Goal: Task Accomplishment & Management: Manage account settings

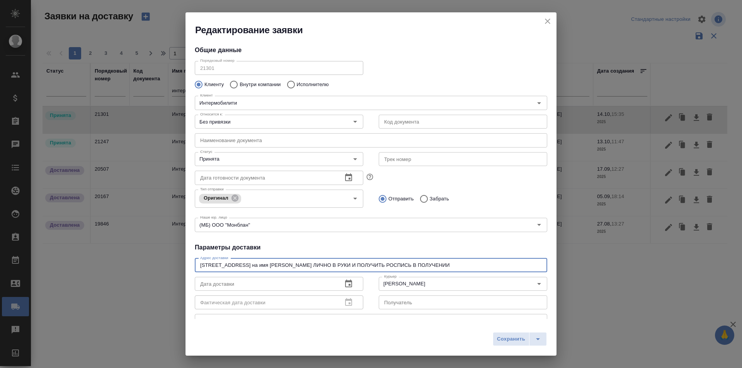
scroll to position [77, 0]
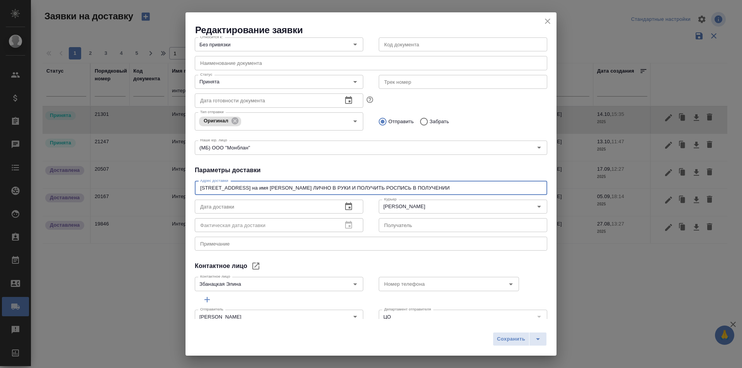
click at [549, 20] on icon "close" at bounding box center [547, 21] width 9 height 9
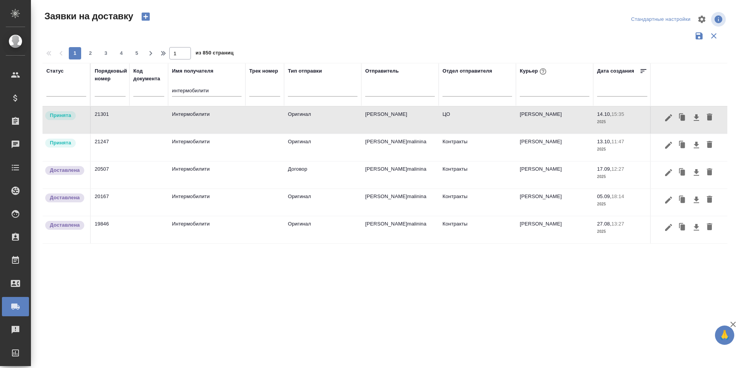
click at [227, 89] on input "интермобилити" at bounding box center [207, 92] width 70 height 10
click at [666, 145] on icon "button" at bounding box center [668, 145] width 9 height 9
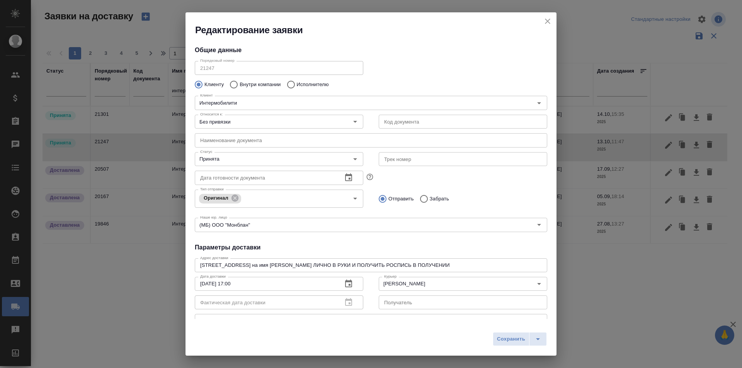
type input "[PERSON_NAME]malinina"
click at [263, 160] on input "Принята" at bounding box center [266, 159] width 138 height 9
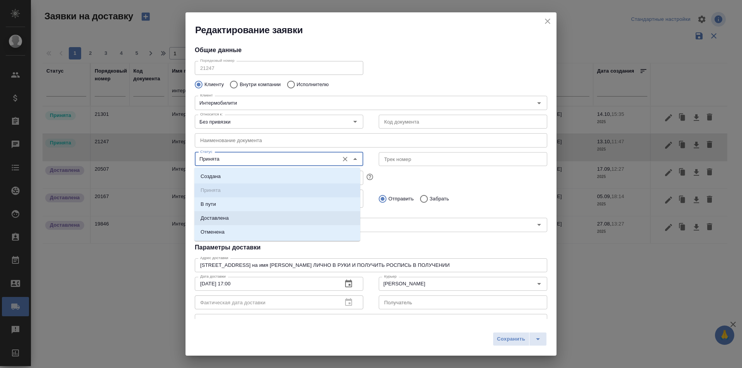
click at [257, 220] on li "Доставлена" at bounding box center [277, 218] width 166 height 14
type input "Доставлена"
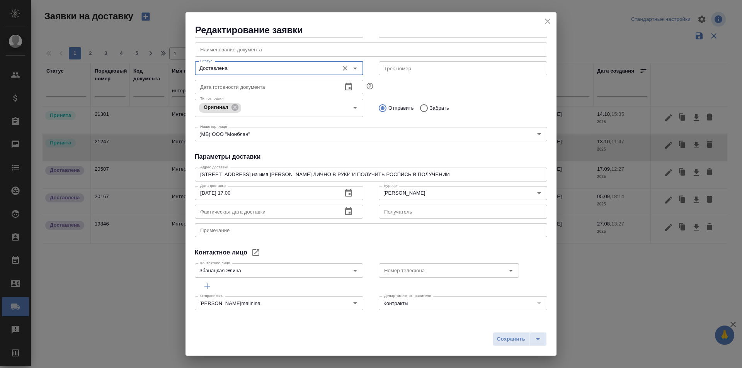
scroll to position [91, 0]
click at [503, 338] on span "Сохранить" at bounding box center [511, 339] width 28 height 9
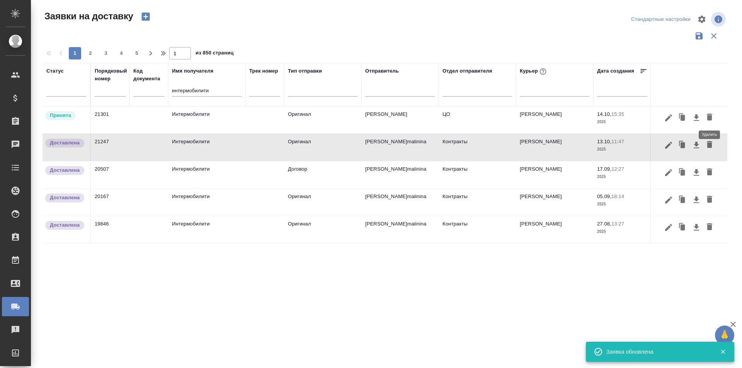
click at [706, 118] on icon "button" at bounding box center [709, 117] width 9 height 9
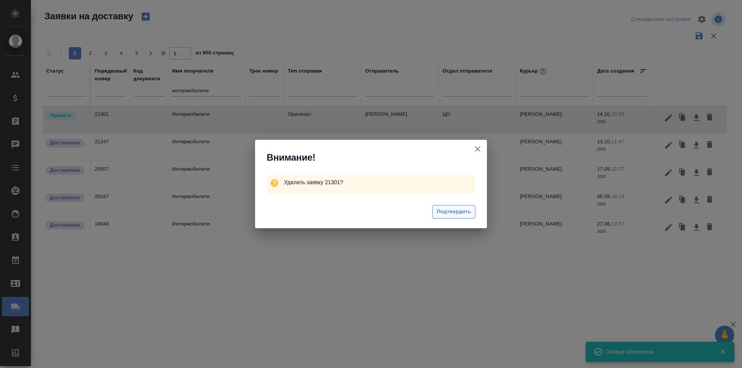
click at [445, 215] on span "Подтвердить" at bounding box center [454, 212] width 34 height 9
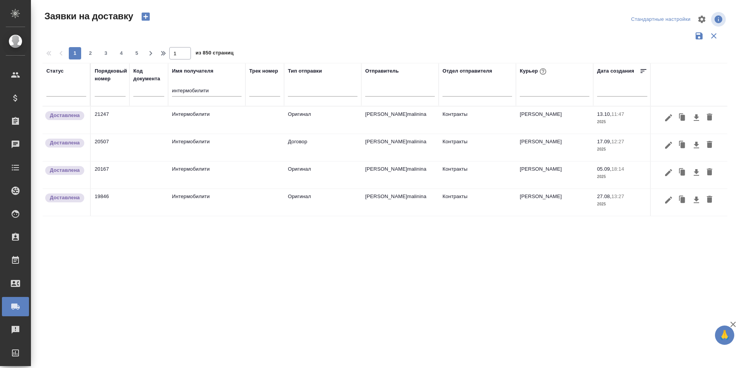
click at [198, 91] on input "интермобилити" at bounding box center [207, 92] width 70 height 10
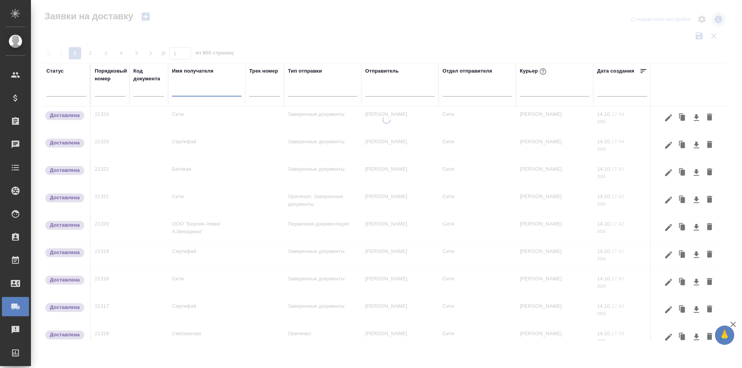
click at [303, 26] on div at bounding box center [388, 19] width 230 height 19
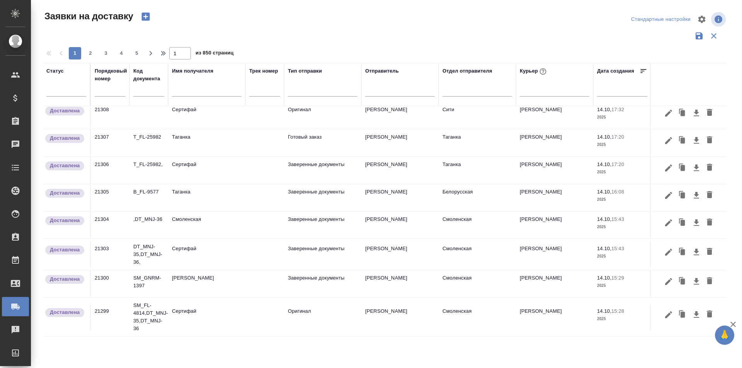
scroll to position [484, 0]
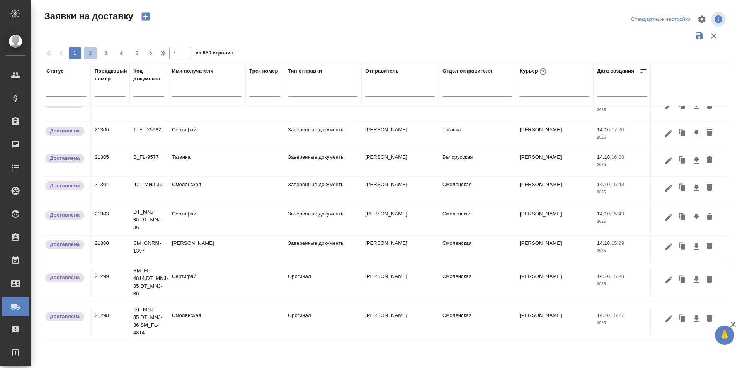
click at [89, 51] on span "2" at bounding box center [90, 53] width 12 height 8
type input "2"
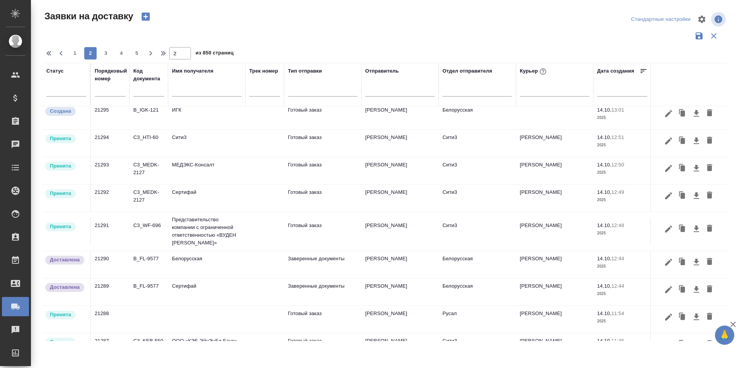
scroll to position [0, 0]
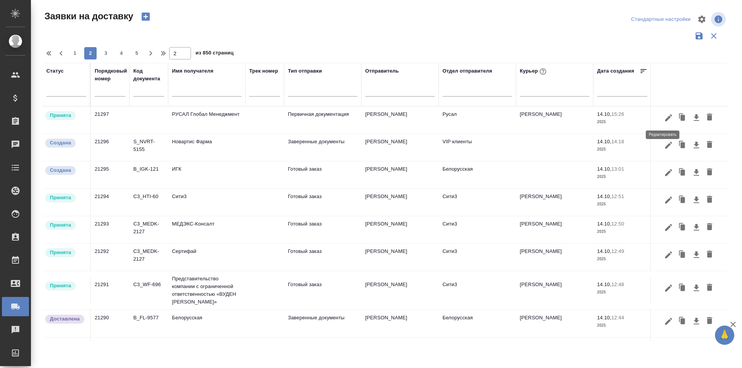
click at [662, 116] on button "button" at bounding box center [668, 118] width 13 height 15
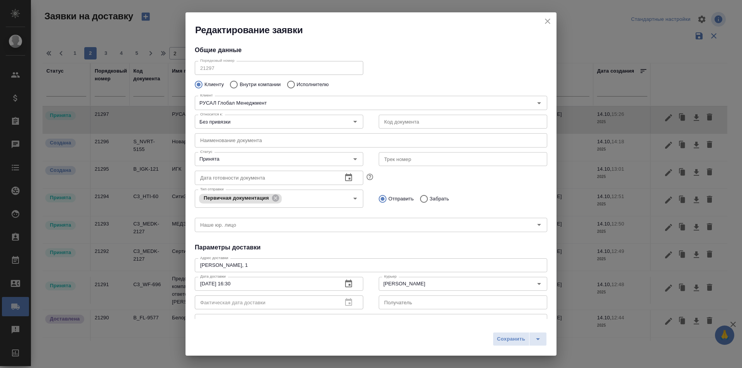
type input "[PERSON_NAME]"
type input "89163910013"
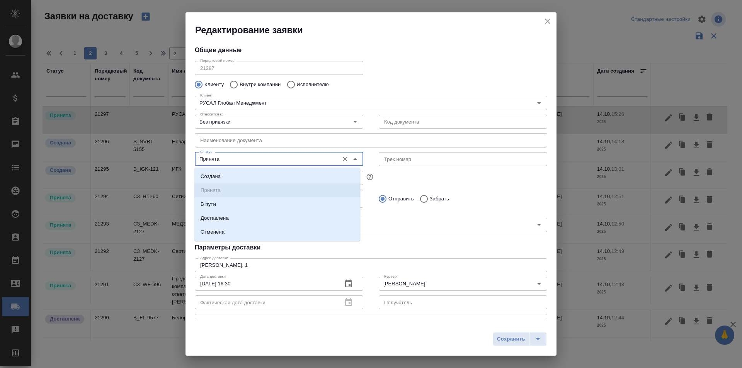
click at [260, 162] on input "Принята" at bounding box center [266, 159] width 138 height 9
click at [253, 224] on li "Доставлена" at bounding box center [277, 218] width 166 height 14
type input "Доставлена"
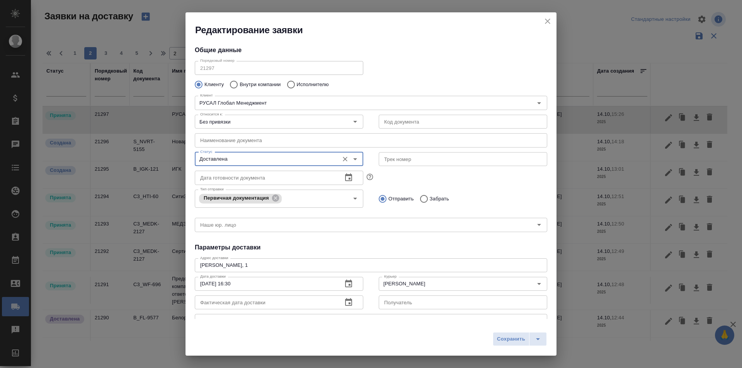
click at [518, 343] on span "Сохранить" at bounding box center [511, 339] width 28 height 9
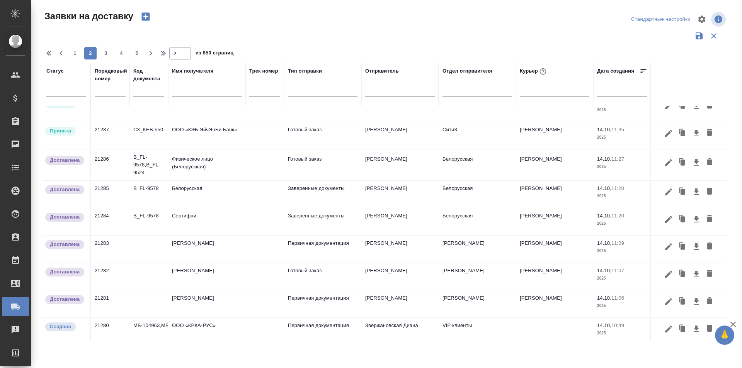
scroll to position [193, 0]
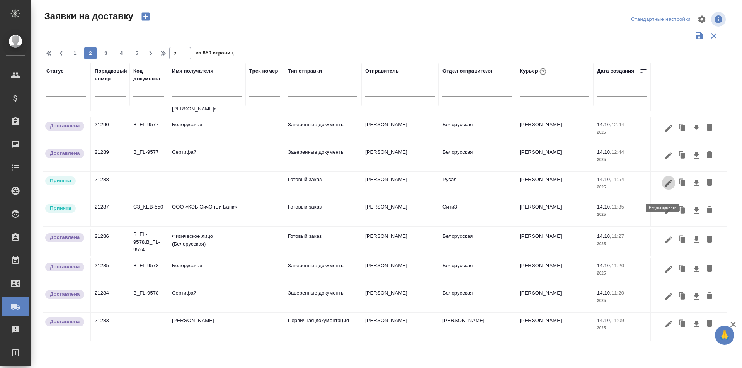
click at [665, 186] on icon "button" at bounding box center [668, 182] width 7 height 7
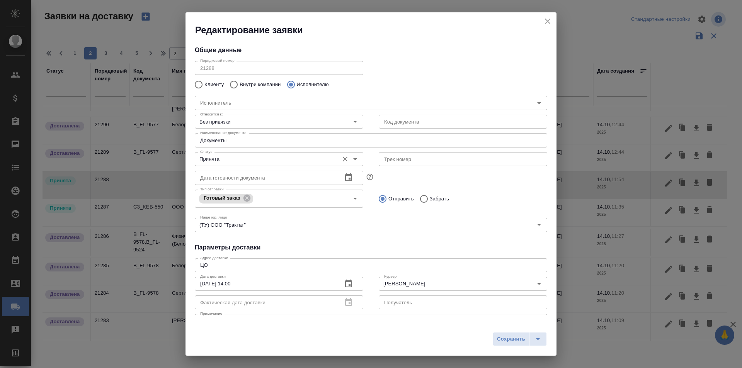
click at [263, 157] on input "Принята" at bounding box center [266, 159] width 138 height 9
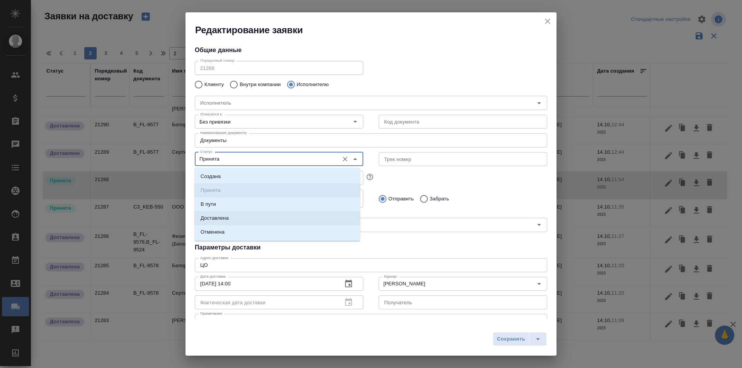
click at [252, 218] on li "Доставлена" at bounding box center [277, 218] width 166 height 14
type input "Доставлена"
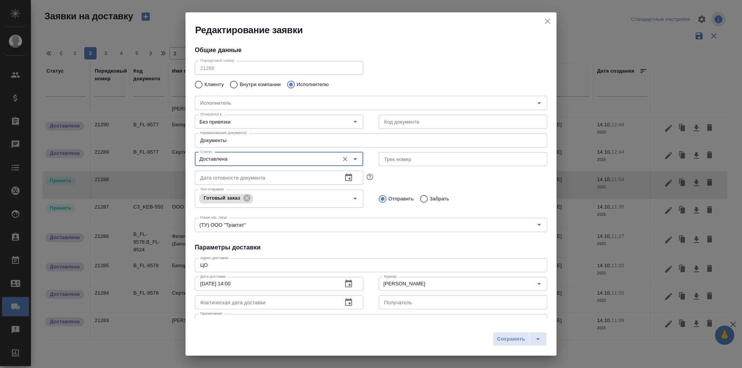
click at [497, 342] on span "Сохранить" at bounding box center [511, 339] width 28 height 9
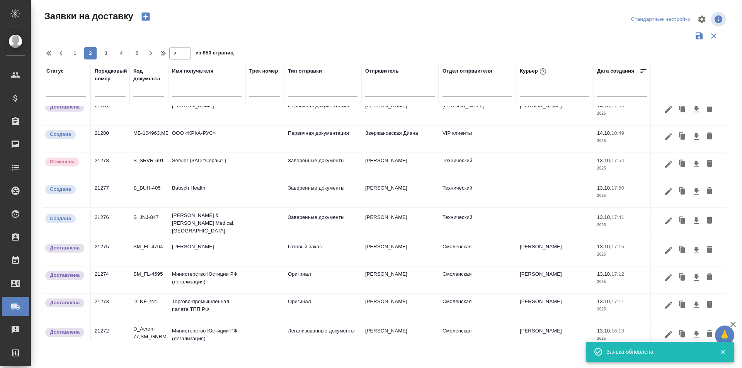
scroll to position [464, 0]
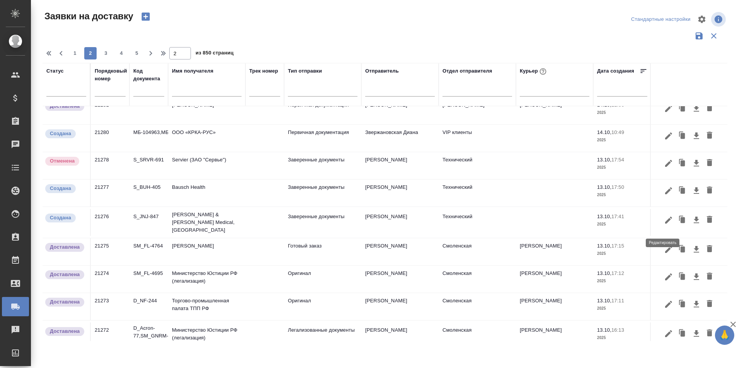
click at [665, 223] on icon "button" at bounding box center [668, 220] width 7 height 7
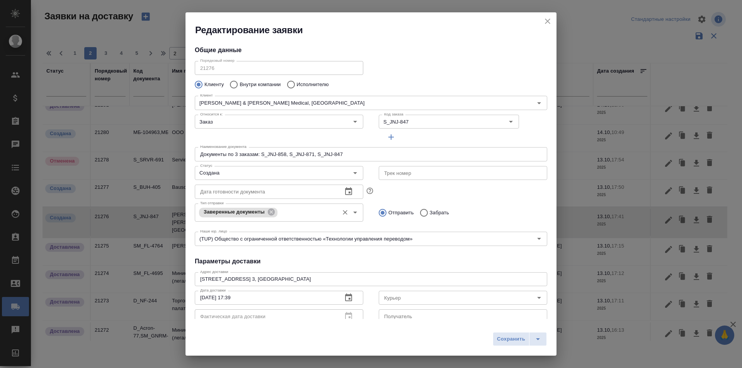
type input "[PERSON_NAME]"
type input "[PHONE_NUMBER]"
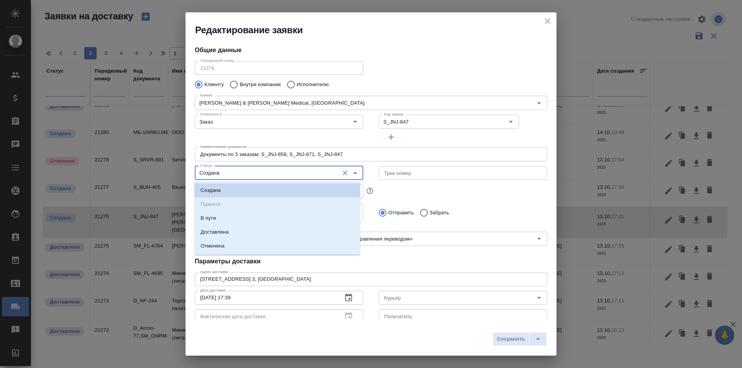
click at [260, 174] on input "Создана" at bounding box center [266, 173] width 138 height 9
click at [241, 231] on li "Доставлена" at bounding box center [277, 232] width 166 height 14
type input "Доставлена"
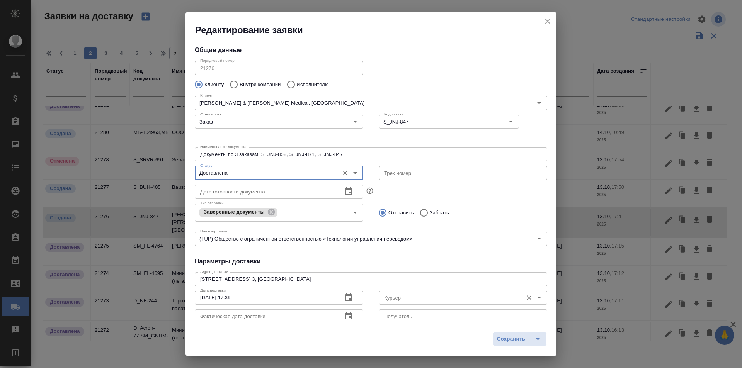
click at [441, 304] on div "Курьер" at bounding box center [463, 298] width 169 height 14
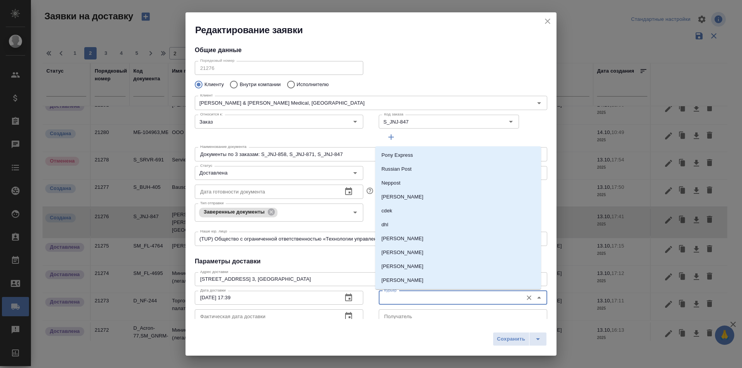
click at [430, 294] on input "Курьер" at bounding box center [450, 297] width 138 height 9
click at [421, 269] on p "[PERSON_NAME]" at bounding box center [403, 267] width 42 height 8
type input "[PERSON_NAME]"
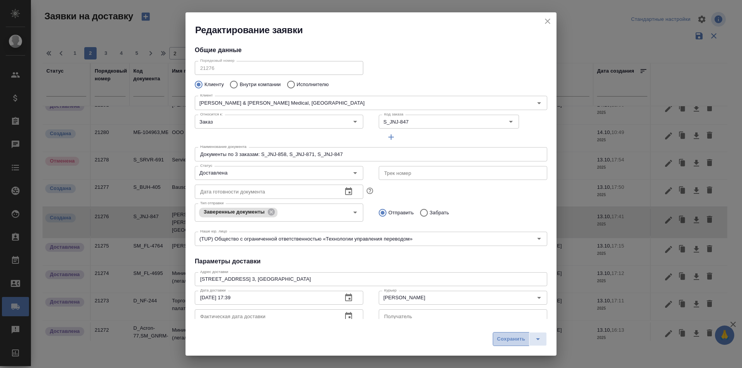
click at [503, 334] on button "Сохранить" at bounding box center [511, 339] width 37 height 14
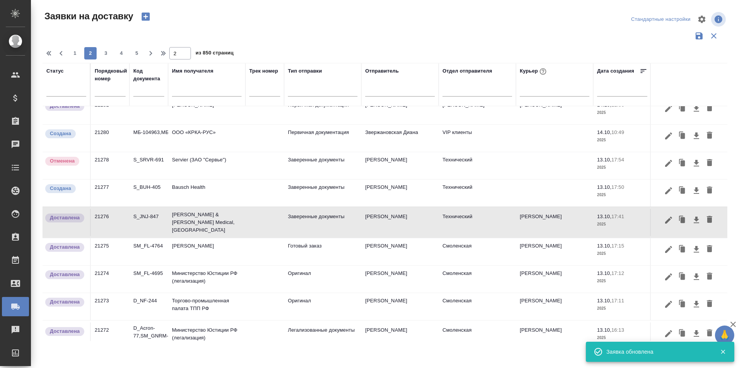
scroll to position [484, 0]
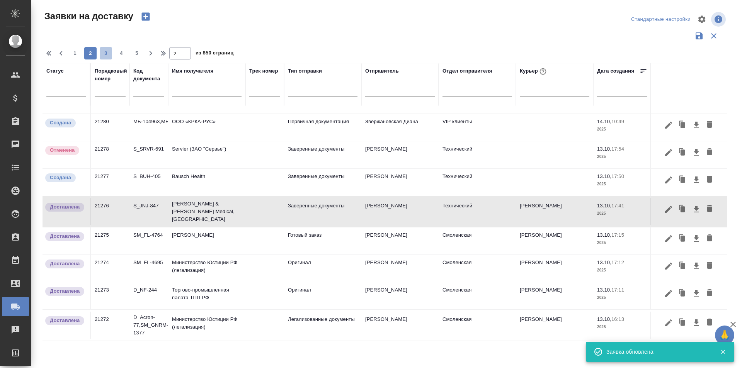
click at [105, 52] on span "3" at bounding box center [106, 53] width 12 height 8
type input "3"
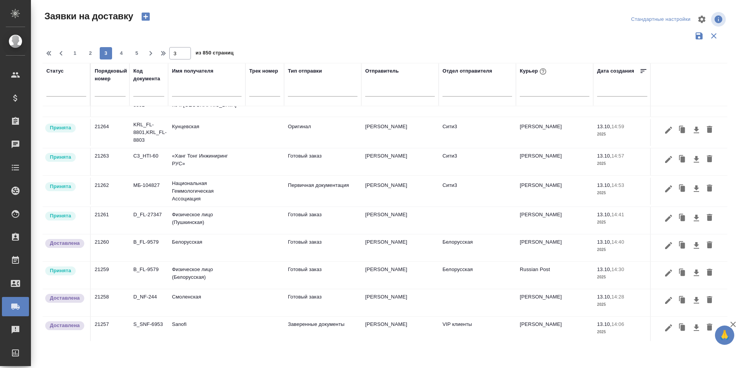
scroll to position [271, 0]
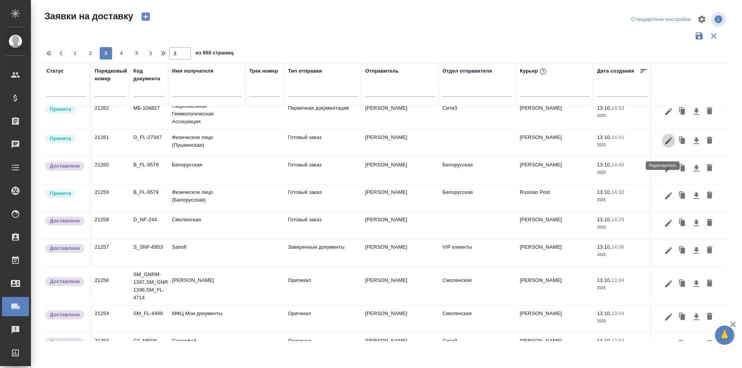
click at [662, 148] on button "button" at bounding box center [668, 141] width 13 height 15
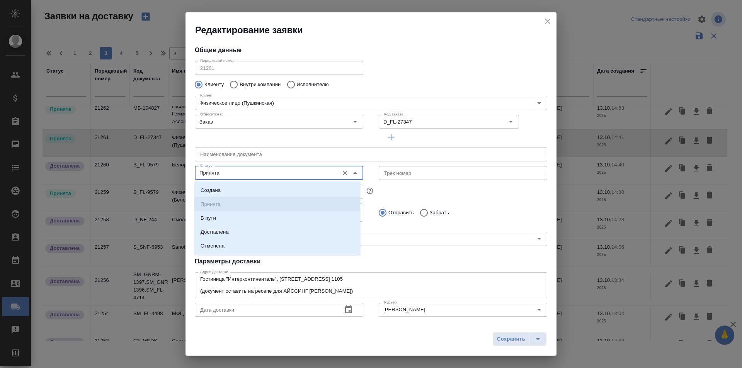
click at [245, 172] on input "Принята" at bounding box center [266, 173] width 138 height 9
type input "[PERSON_NAME]"
click at [247, 230] on li "Доставлена" at bounding box center [277, 232] width 166 height 14
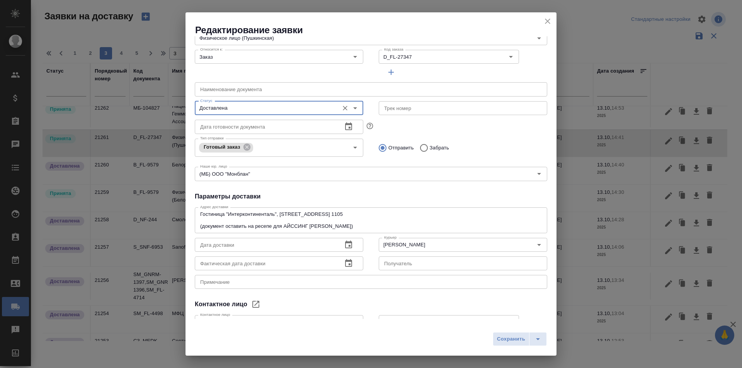
scroll to position [77, 0]
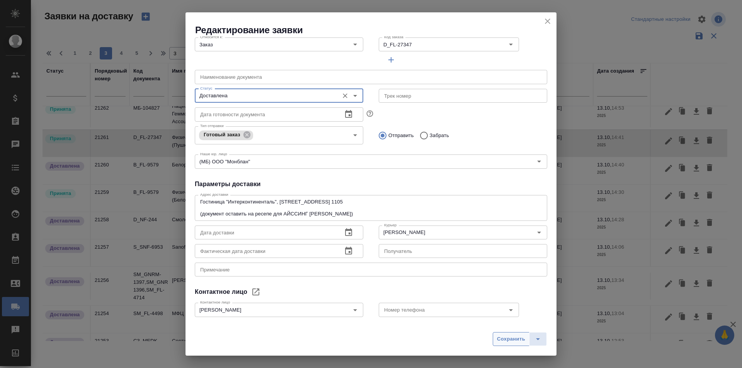
click at [507, 346] on button "Сохранить" at bounding box center [511, 339] width 37 height 14
type input "Принята"
click at [503, 344] on span "Сохранить" at bounding box center [511, 339] width 28 height 9
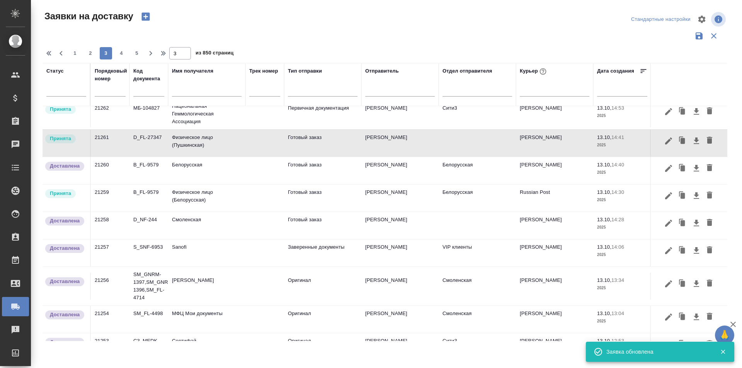
click at [662, 148] on button "button" at bounding box center [668, 141] width 13 height 15
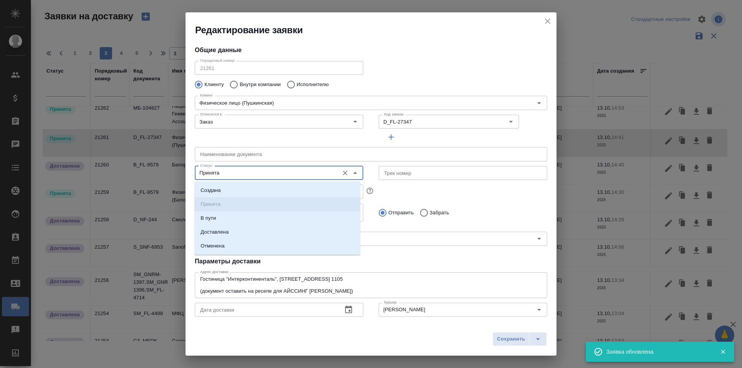
click at [264, 176] on input "Принята" at bounding box center [266, 173] width 138 height 9
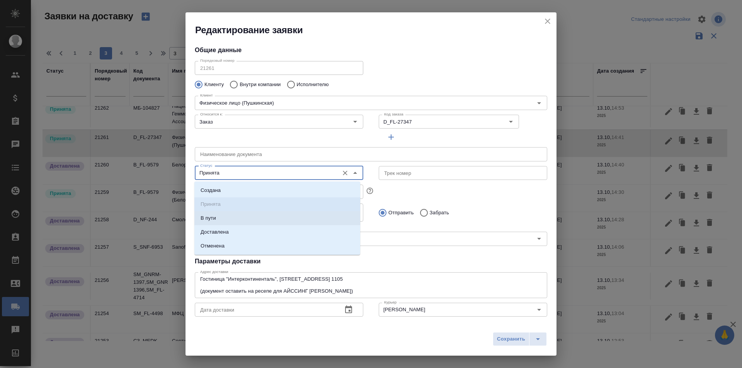
click at [230, 227] on li "Доставлена" at bounding box center [277, 232] width 166 height 14
type input "Доставлена"
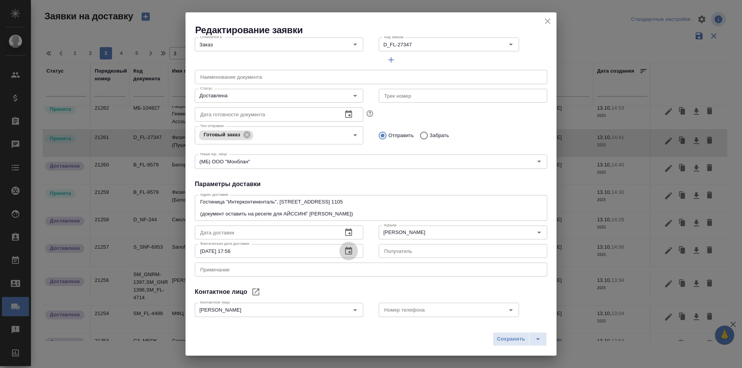
click at [344, 253] on icon "button" at bounding box center [348, 251] width 9 height 9
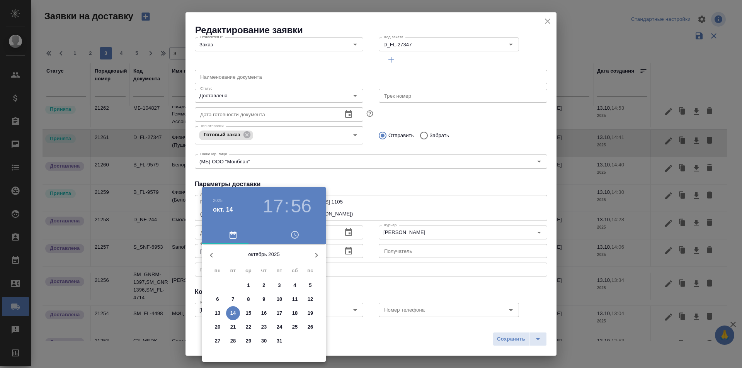
click at [214, 319] on button "13" at bounding box center [218, 314] width 14 height 14
type input "[DATE] 17:56"
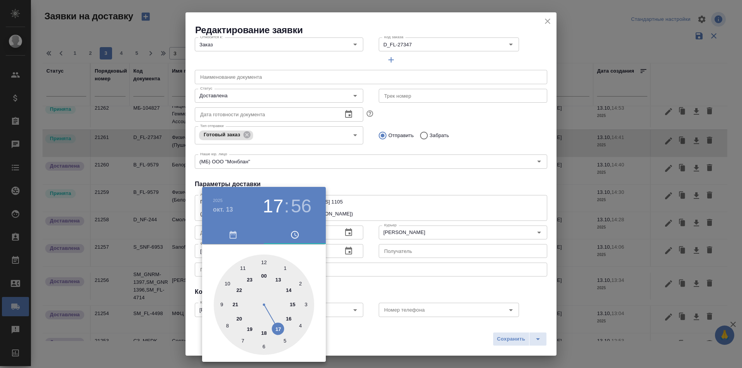
click at [524, 349] on div at bounding box center [371, 184] width 742 height 368
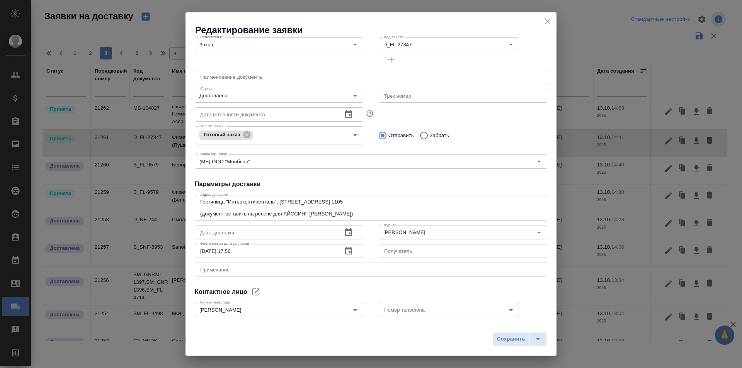
click at [507, 344] on button "Сохранить" at bounding box center [511, 339] width 37 height 14
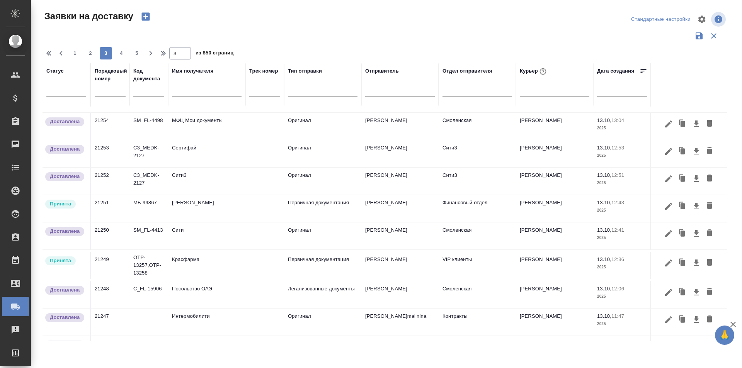
scroll to position [500, 0]
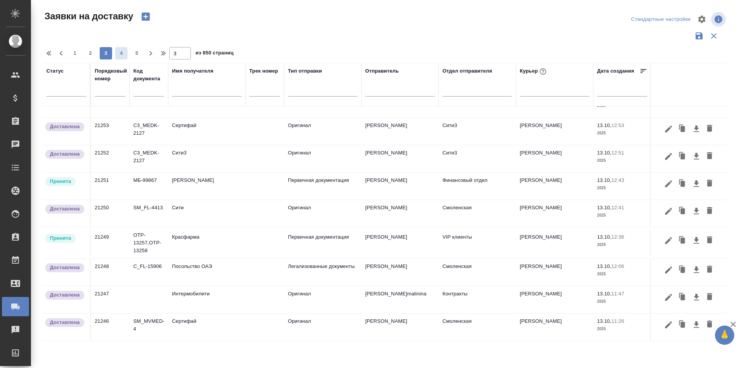
click at [119, 53] on span "4" at bounding box center [121, 53] width 12 height 8
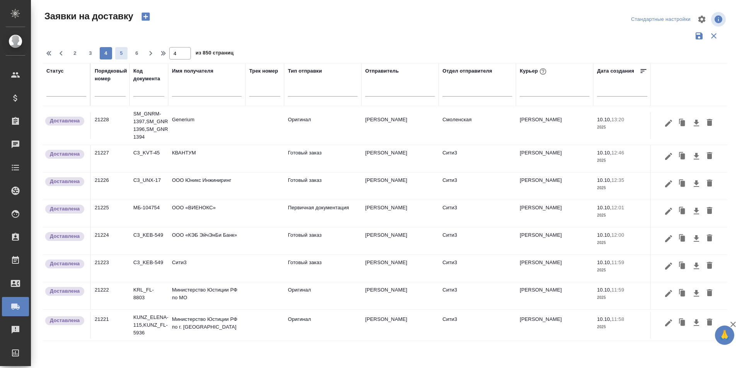
click at [124, 52] on span "5" at bounding box center [121, 53] width 12 height 8
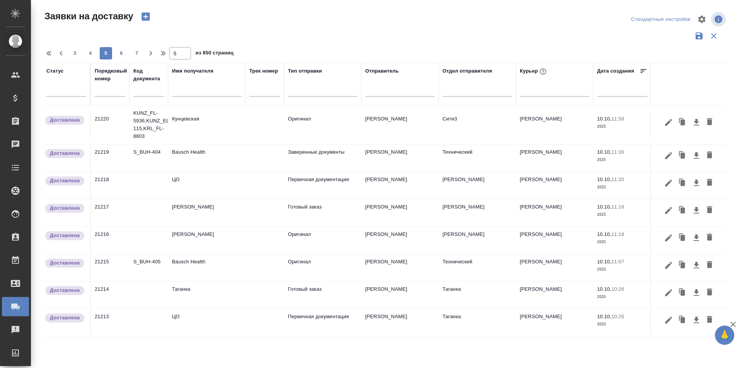
scroll to position [0, 0]
click at [51, 53] on icon "button" at bounding box center [49, 53] width 9 height 9
type input "1"
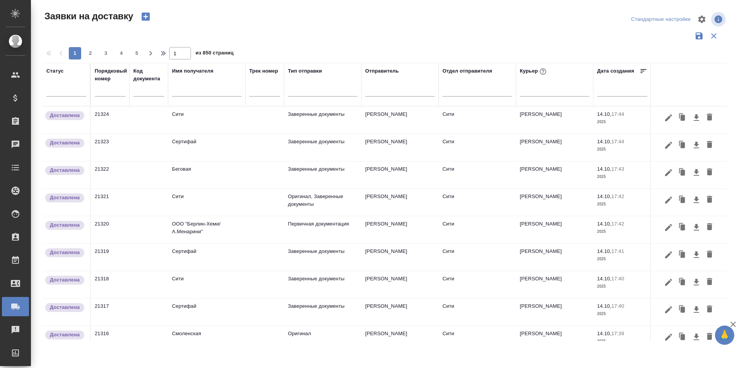
click at [115, 91] on input "text" at bounding box center [110, 90] width 31 height 11
paste input "21303"
type input "21303"
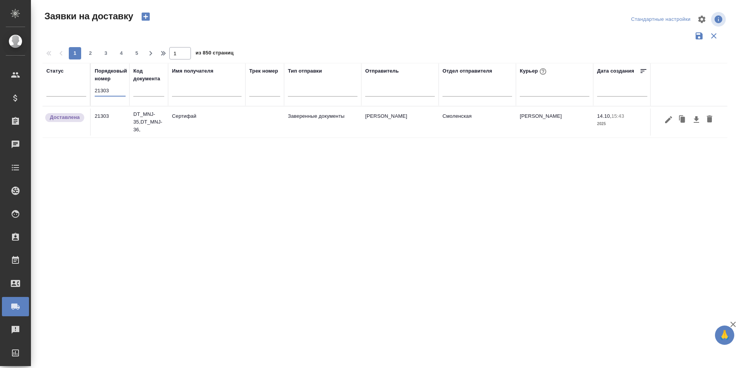
click at [118, 92] on input "21303" at bounding box center [110, 90] width 31 height 11
